Goal: Task Accomplishment & Management: Manage account settings

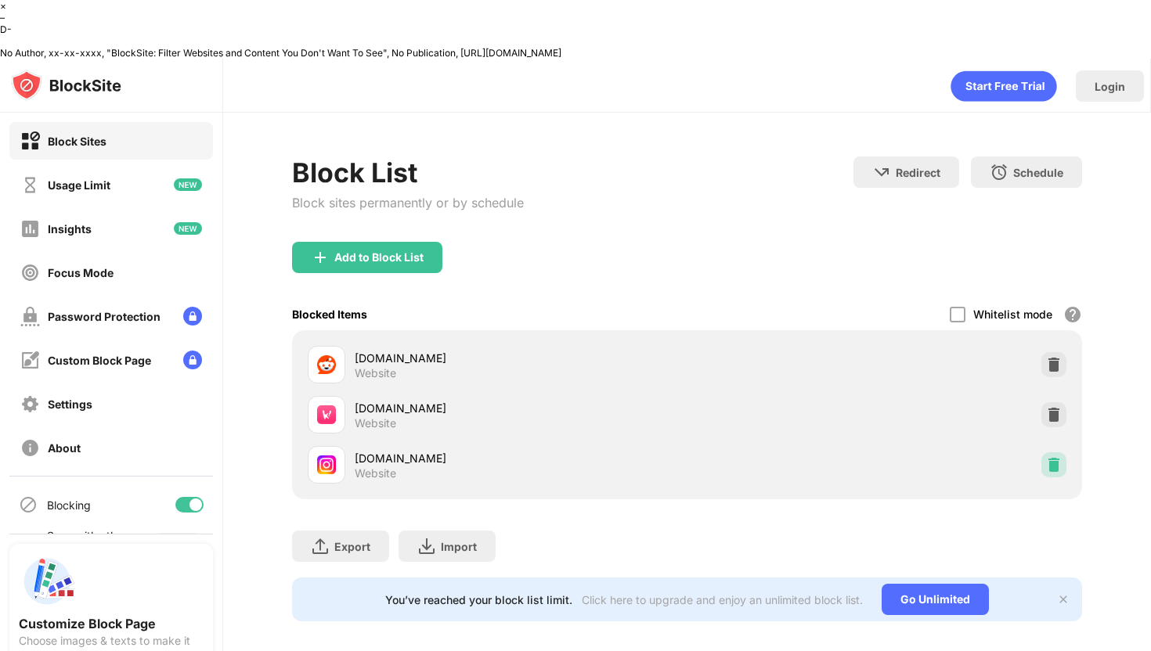
click at [1054, 453] on div at bounding box center [1053, 465] width 25 height 25
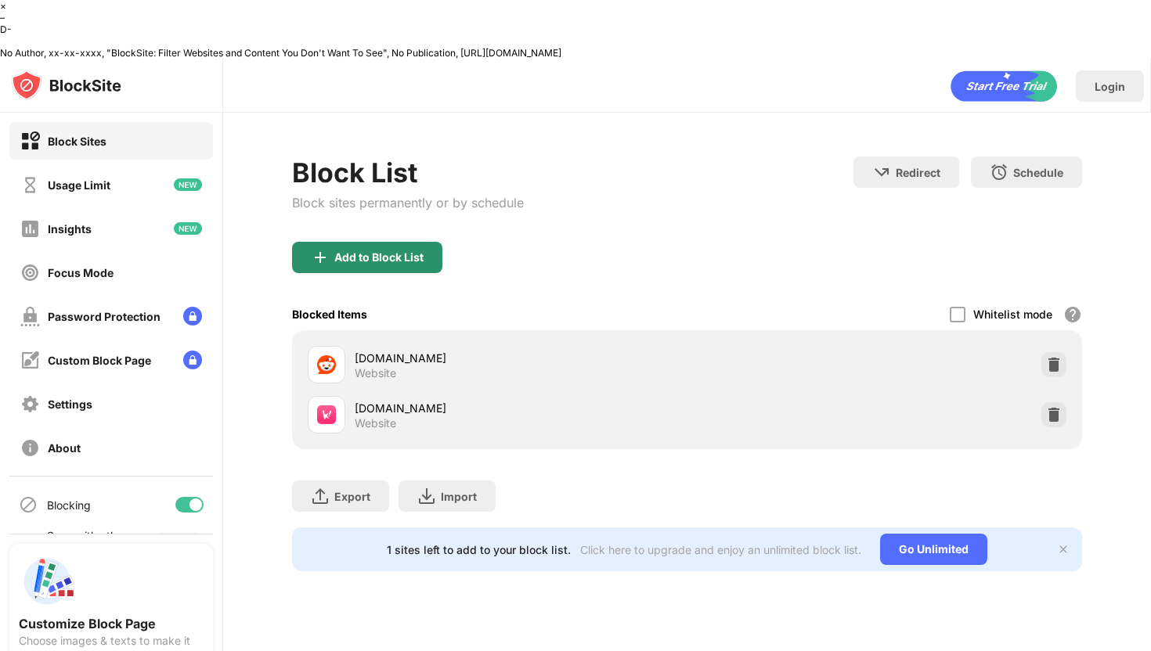
click at [398, 251] on div "Add to Block List" at bounding box center [378, 257] width 89 height 13
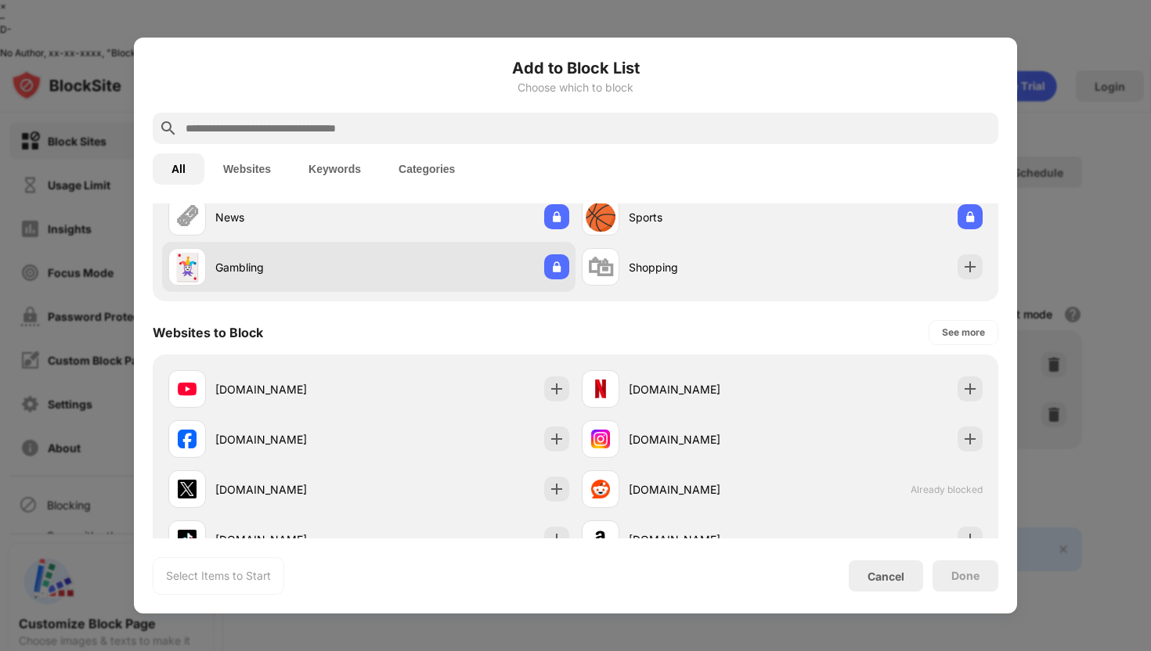
scroll to position [238, 0]
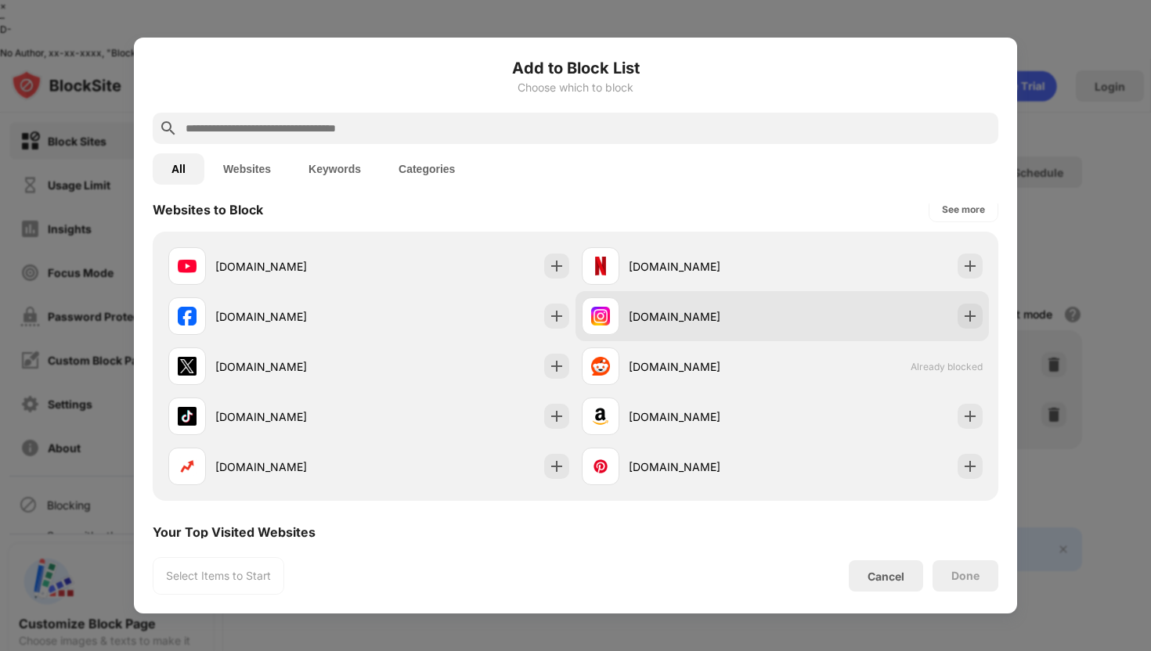
click at [657, 320] on div "instagram.com" at bounding box center [705, 316] width 153 height 16
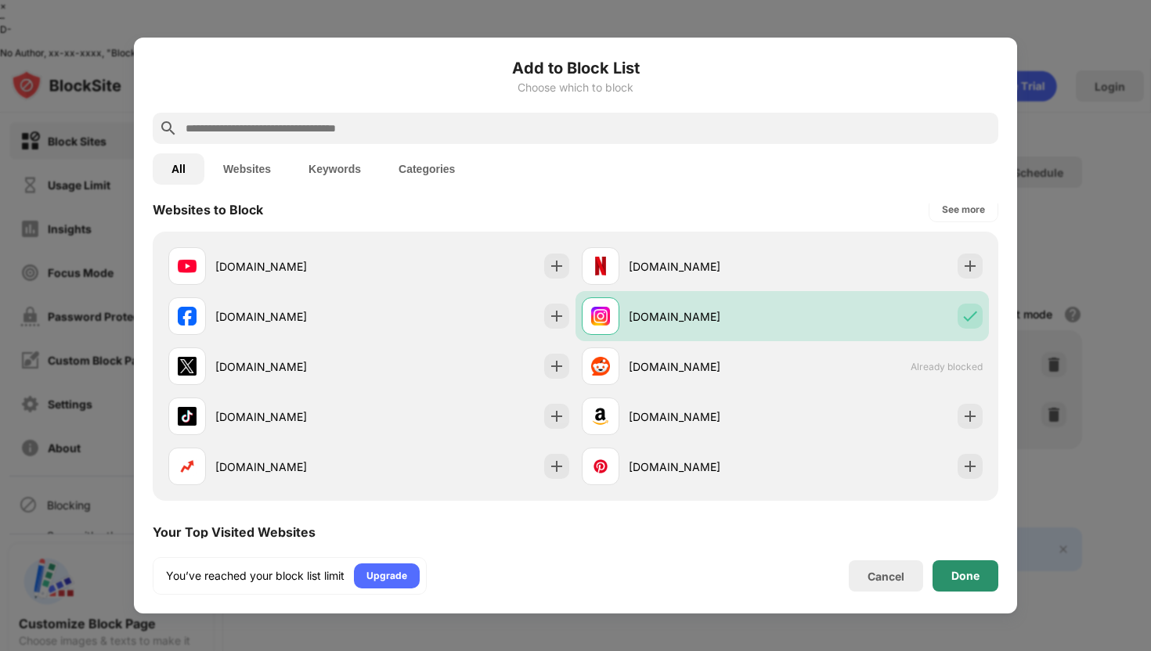
click at [977, 568] on div "Done" at bounding box center [966, 576] width 66 height 31
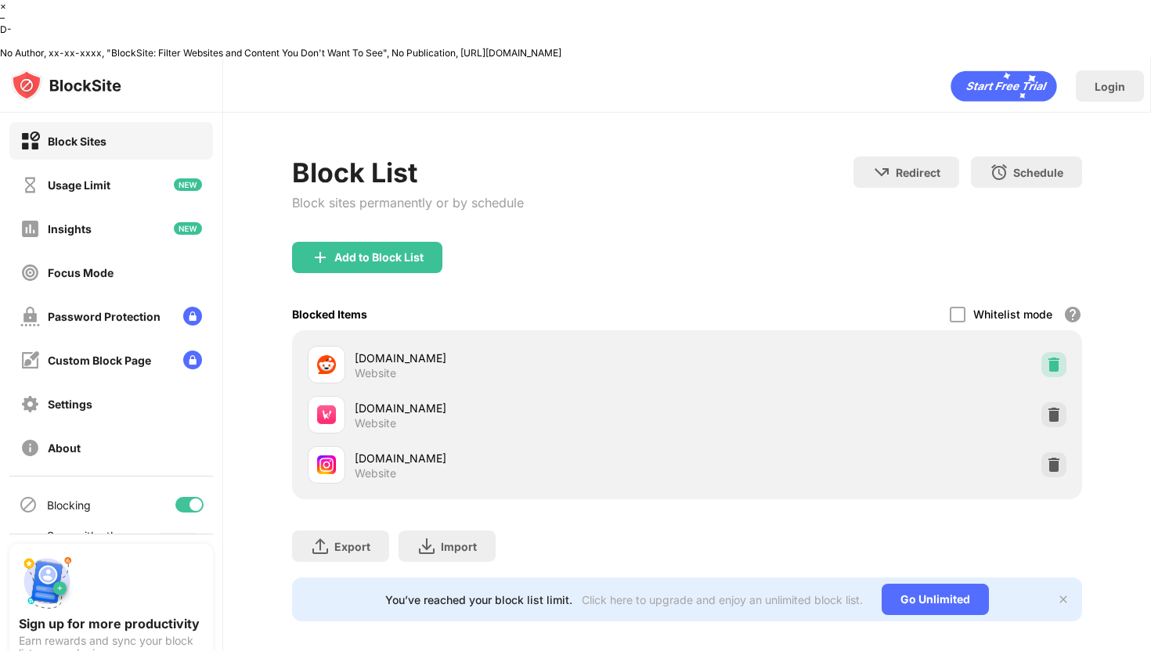
click at [1042, 352] on div at bounding box center [1053, 364] width 25 height 25
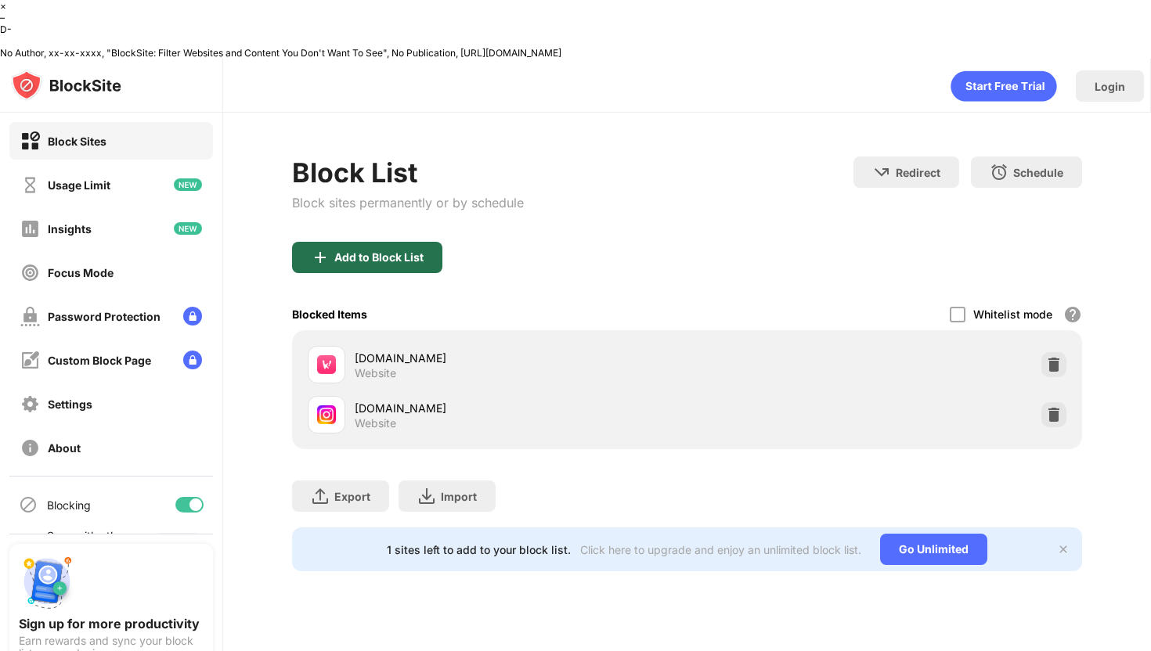
click at [423, 242] on div "Add to Block List" at bounding box center [367, 257] width 150 height 31
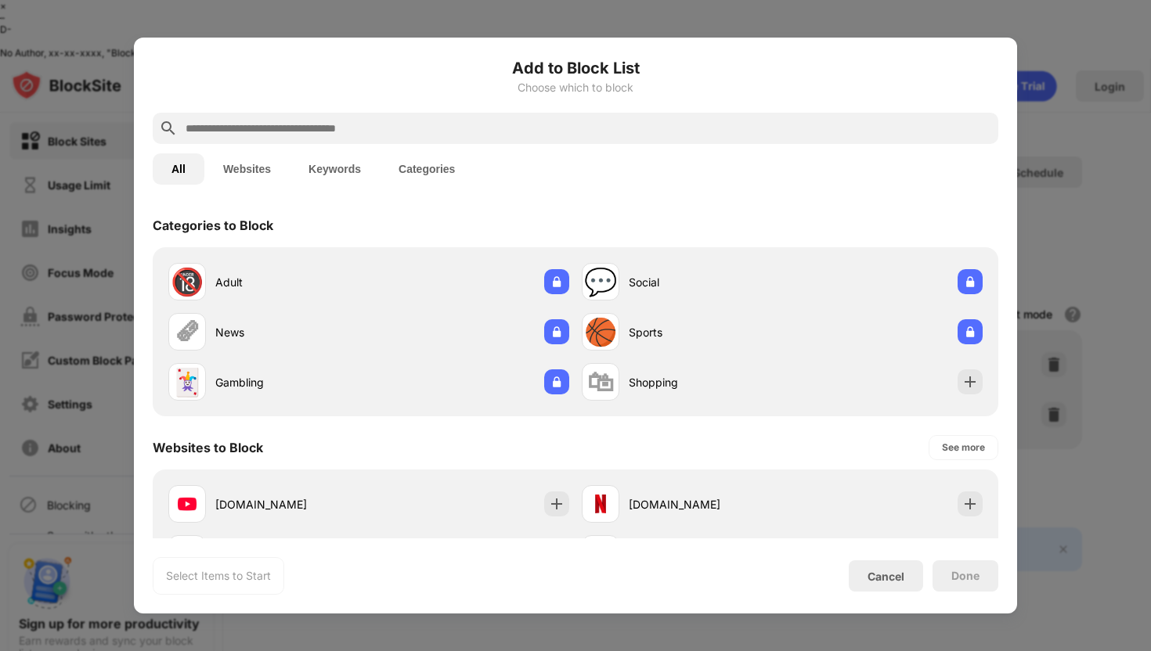
click at [340, 121] on input "text" at bounding box center [588, 128] width 808 height 19
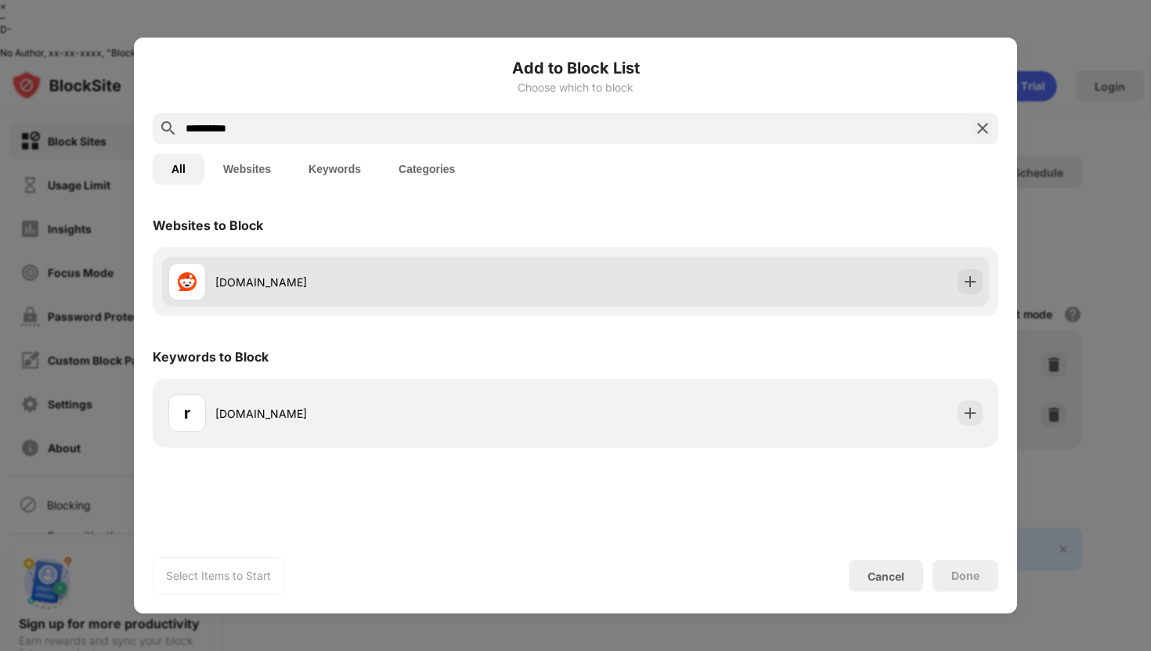
type input "**********"
click at [528, 261] on div "reddit.com" at bounding box center [575, 282] width 827 height 50
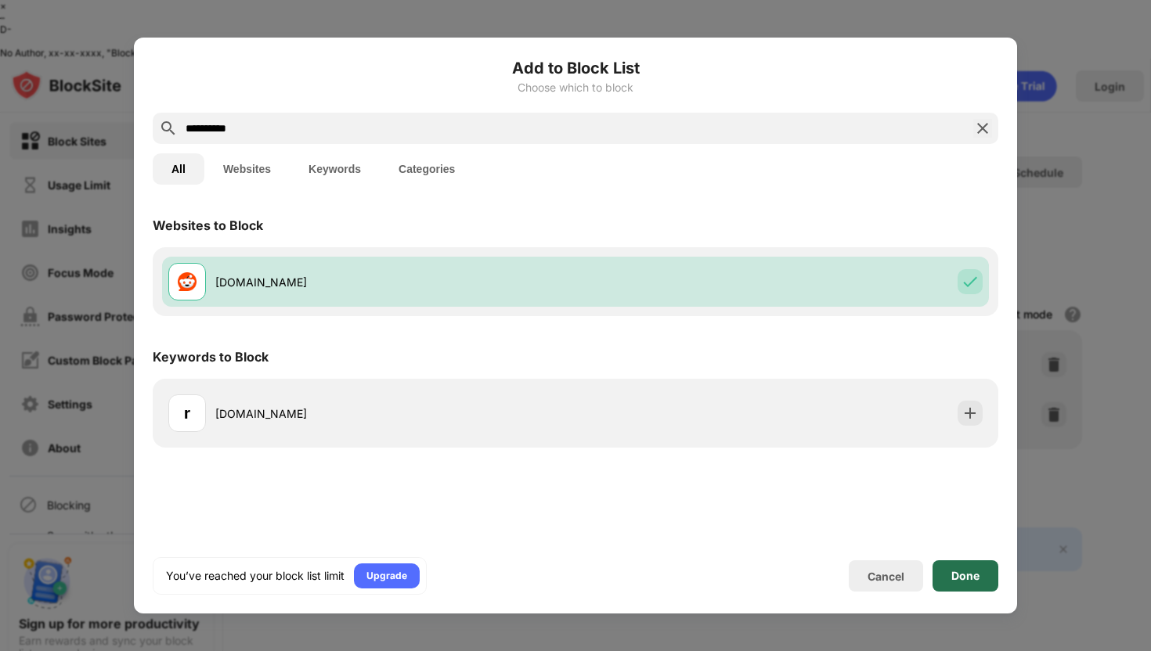
click at [972, 570] on div "Done" at bounding box center [965, 576] width 28 height 13
